Goal: Transaction & Acquisition: Purchase product/service

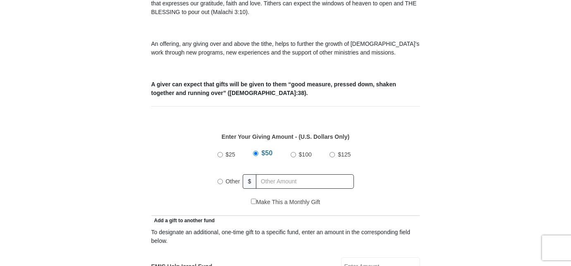
scroll to position [310, 0]
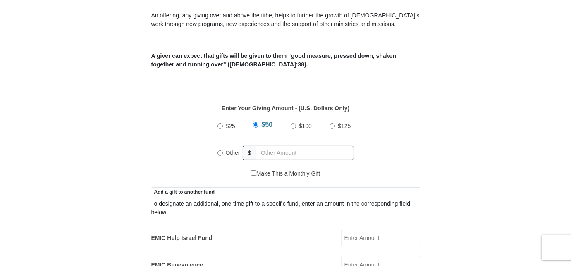
click at [219, 150] on input "Other" at bounding box center [219, 152] width 5 height 5
radio input "true"
click at [267, 146] on input "text" at bounding box center [306, 153] width 95 height 14
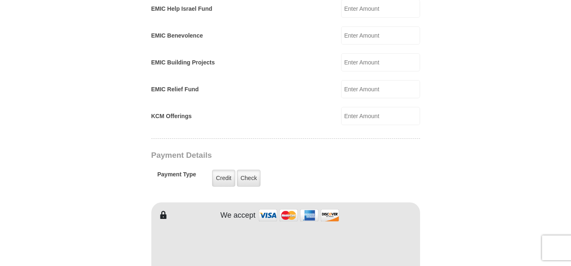
scroll to position [541, 0]
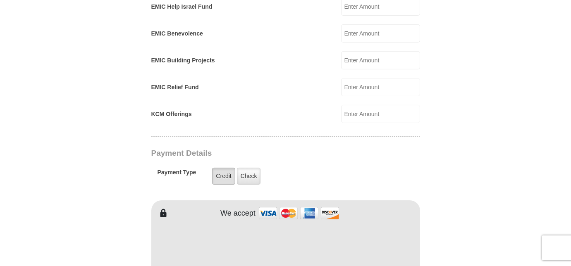
type input "250.00"
click at [226, 168] on label "Credit" at bounding box center [223, 176] width 23 height 17
click at [0, 0] on input "Credit" at bounding box center [0, 0] width 0 height 0
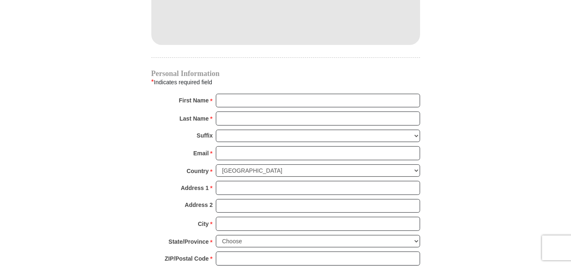
scroll to position [790, 0]
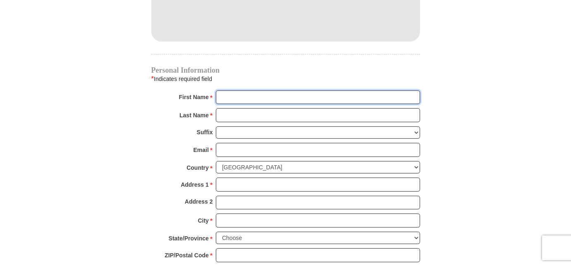
click at [226, 91] on input "First Name *" at bounding box center [318, 98] width 204 height 14
type input "[PERSON_NAME] and June"
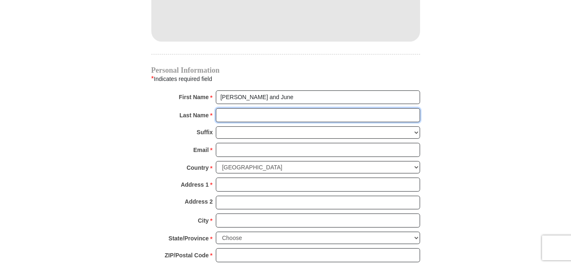
type input "[PERSON_NAME]"
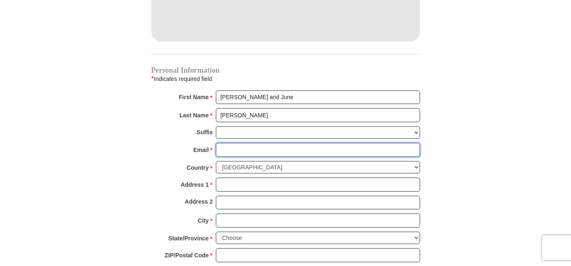
type input "[EMAIL_ADDRESS][DOMAIN_NAME]"
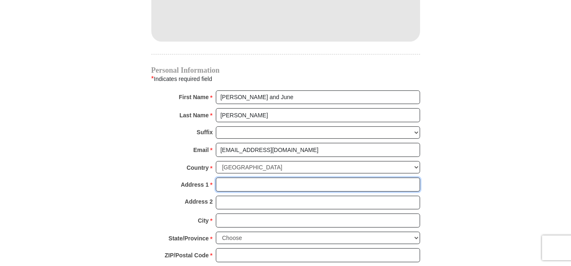
type input "[STREET_ADDRESS]"
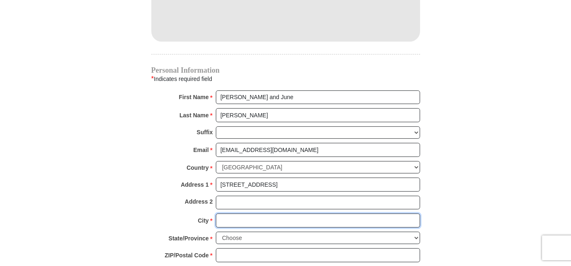
type input "[PERSON_NAME]"
select select "OK"
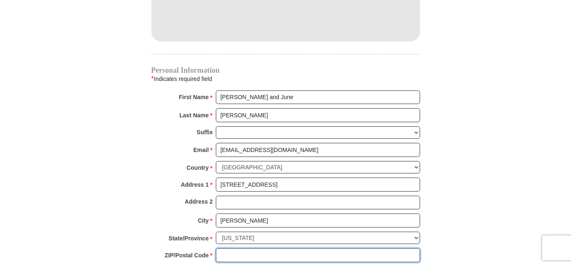
type input "74008"
type input "9188571831"
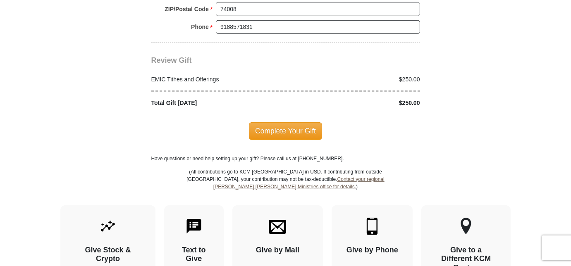
scroll to position [1035, 0]
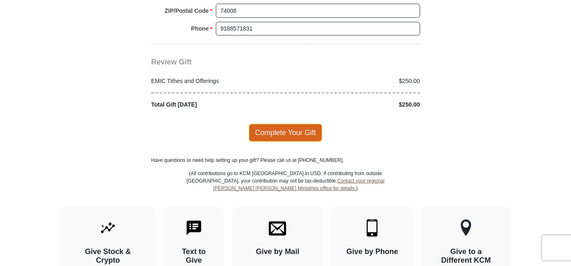
click at [304, 124] on span "Complete Your Gift" at bounding box center [285, 132] width 73 height 17
